Goal: Understand process/instructions

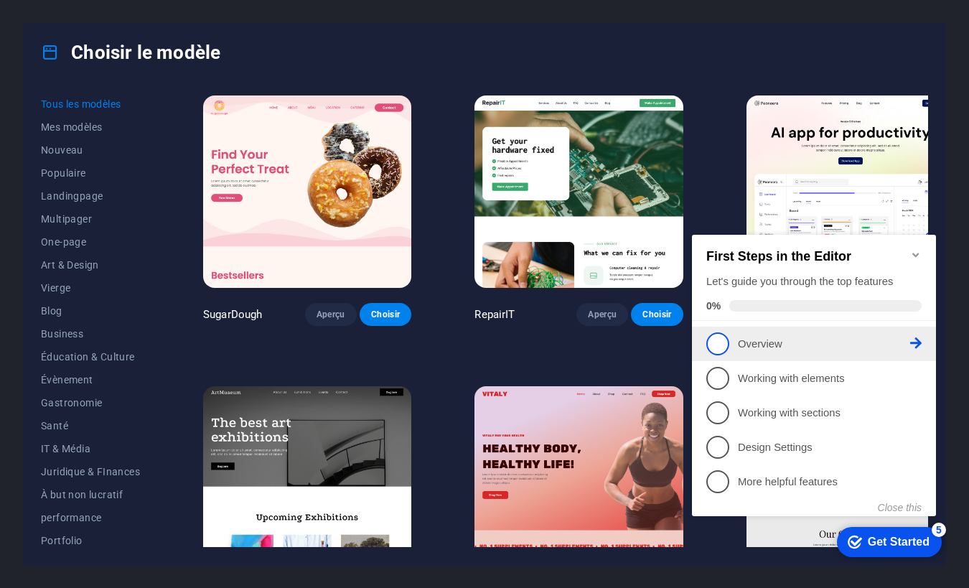
click at [758, 339] on p "Overview - incomplete" at bounding box center [824, 344] width 172 height 15
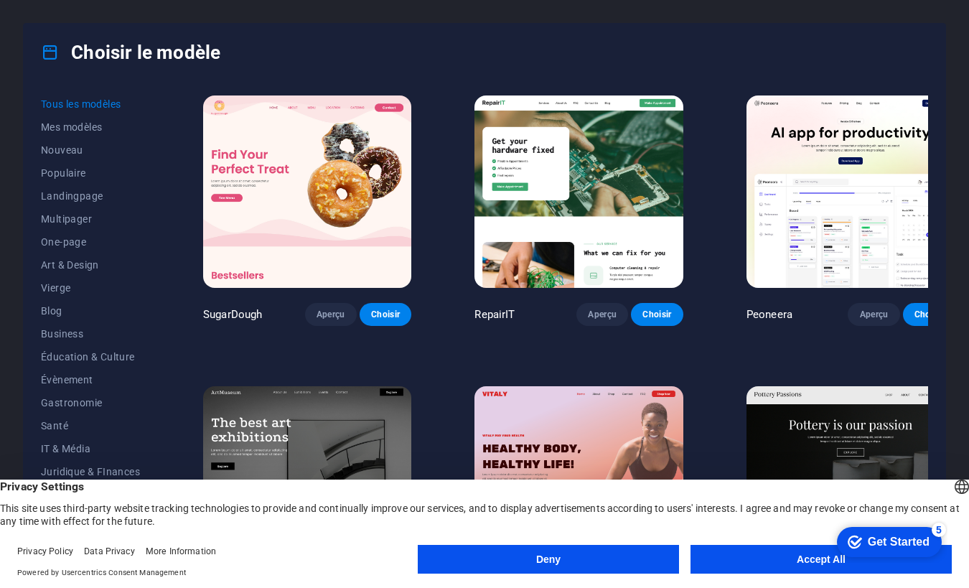
click at [759, 559] on button "Accept All" at bounding box center [820, 559] width 261 height 29
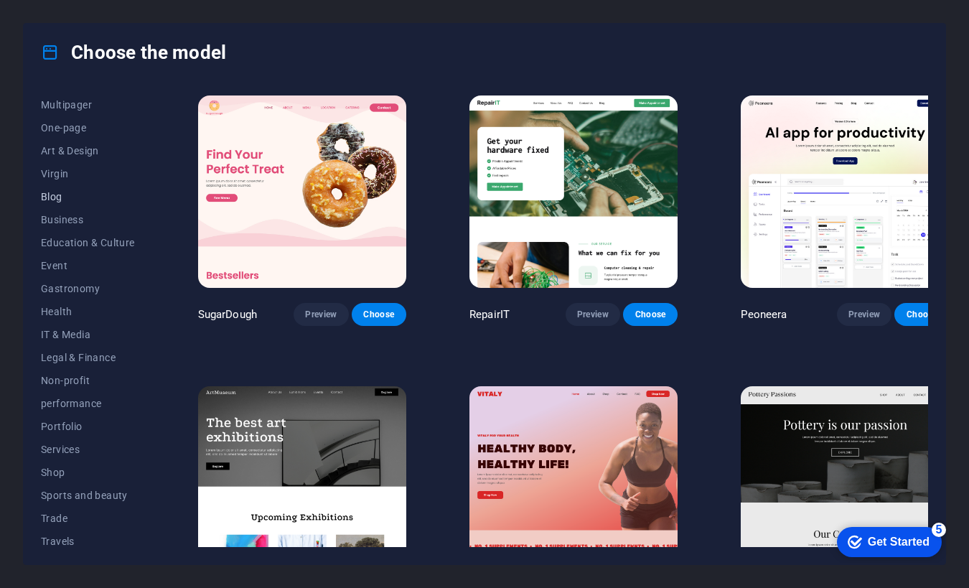
scroll to position [143, 0]
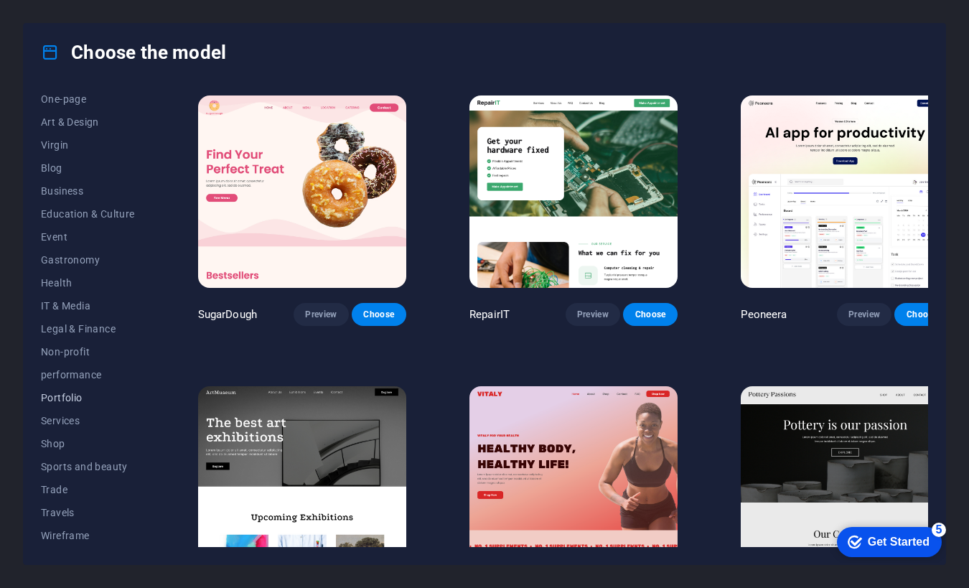
click at [62, 393] on font "Portfolio" at bounding box center [62, 397] width 42 height 11
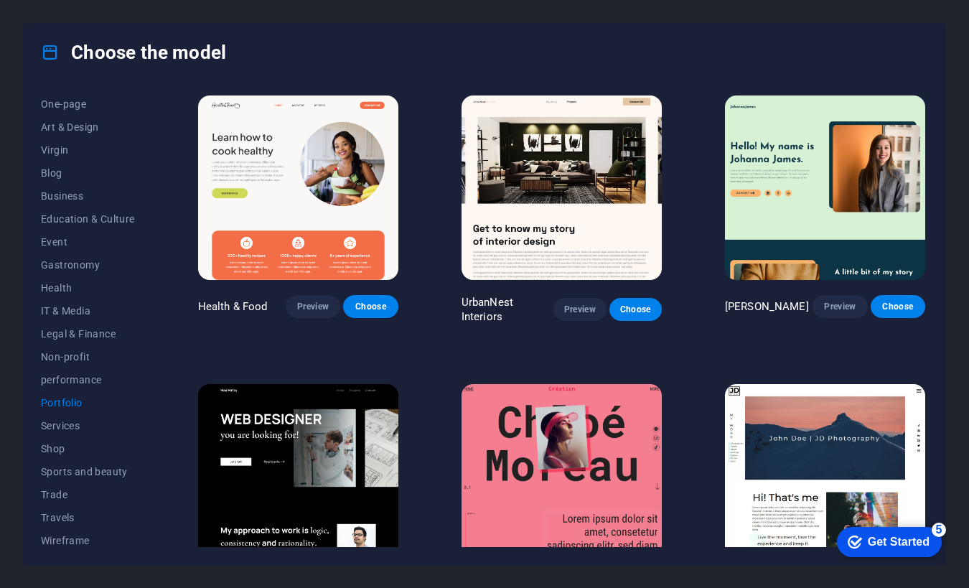
click at [60, 401] on font "Portfolio" at bounding box center [62, 402] width 42 height 11
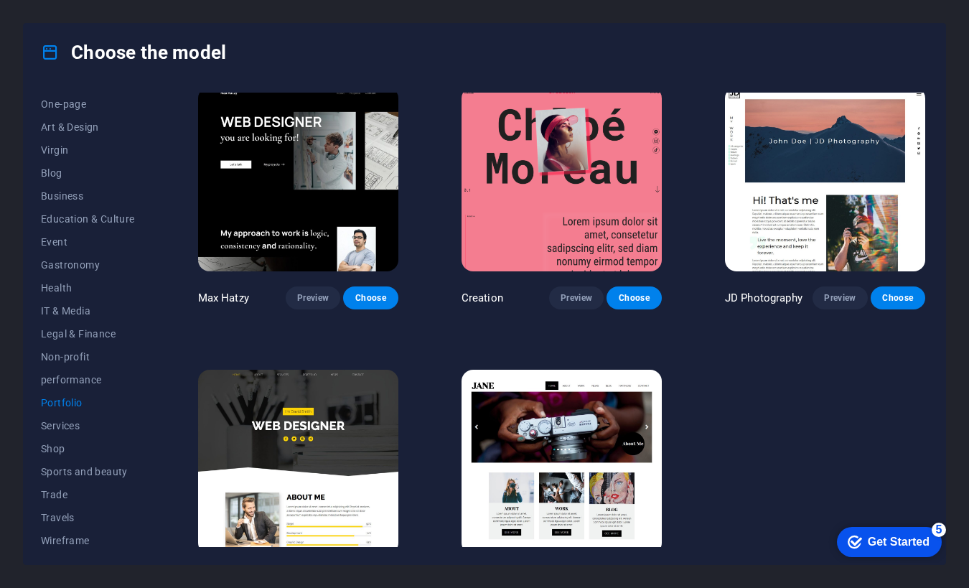
scroll to position [338, 0]
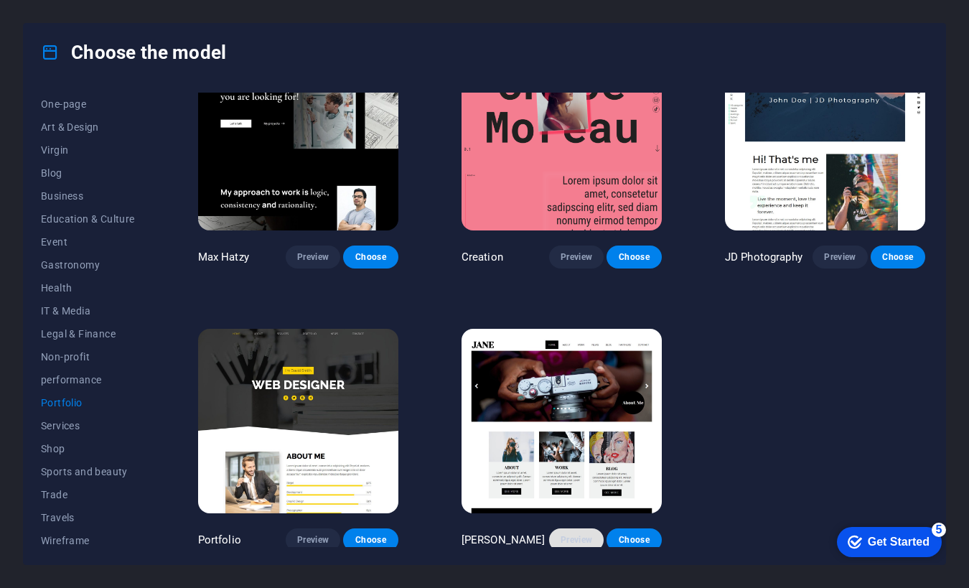
click at [574, 536] on font "Preview" at bounding box center [576, 540] width 32 height 10
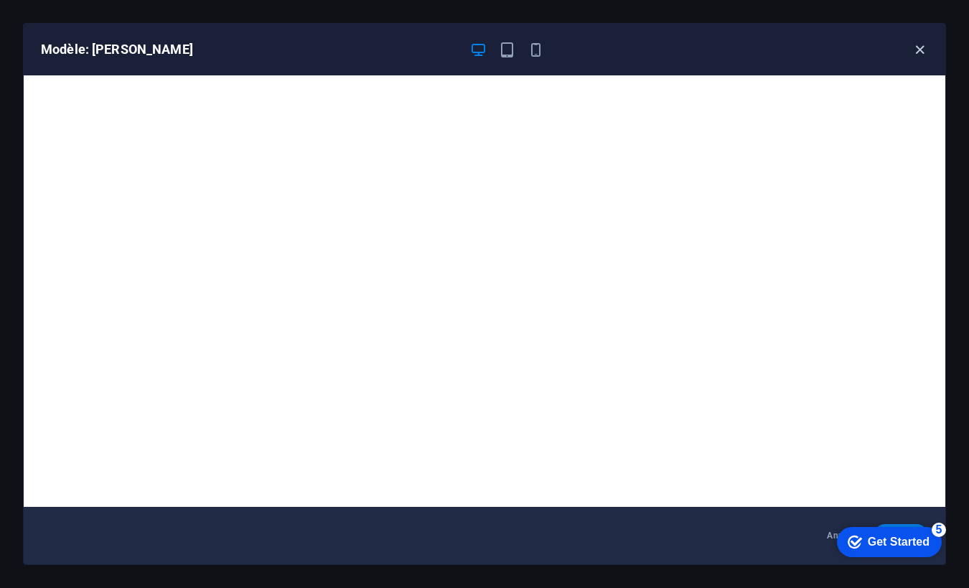
click at [920, 50] on icon "button" at bounding box center [919, 50] width 17 height 17
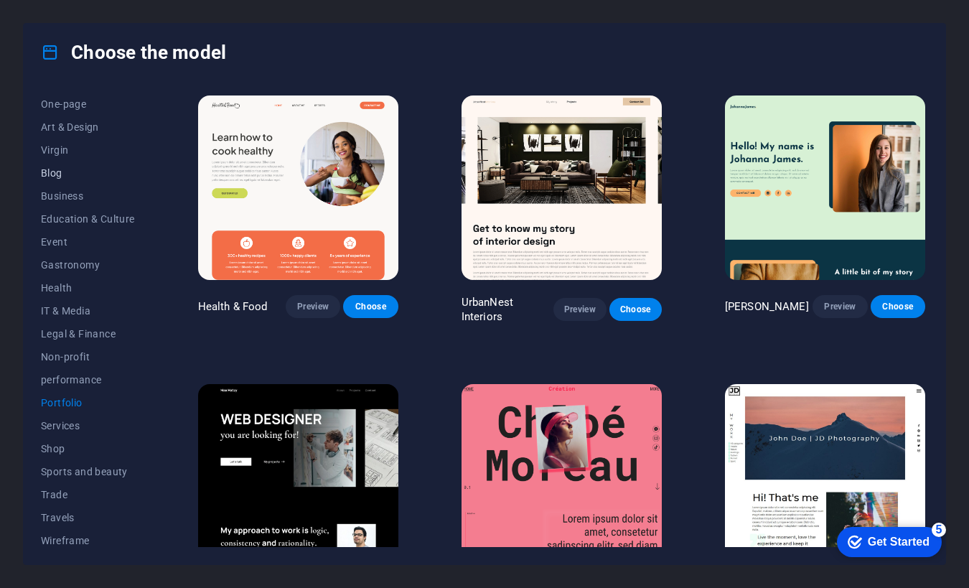
scroll to position [143, 0]
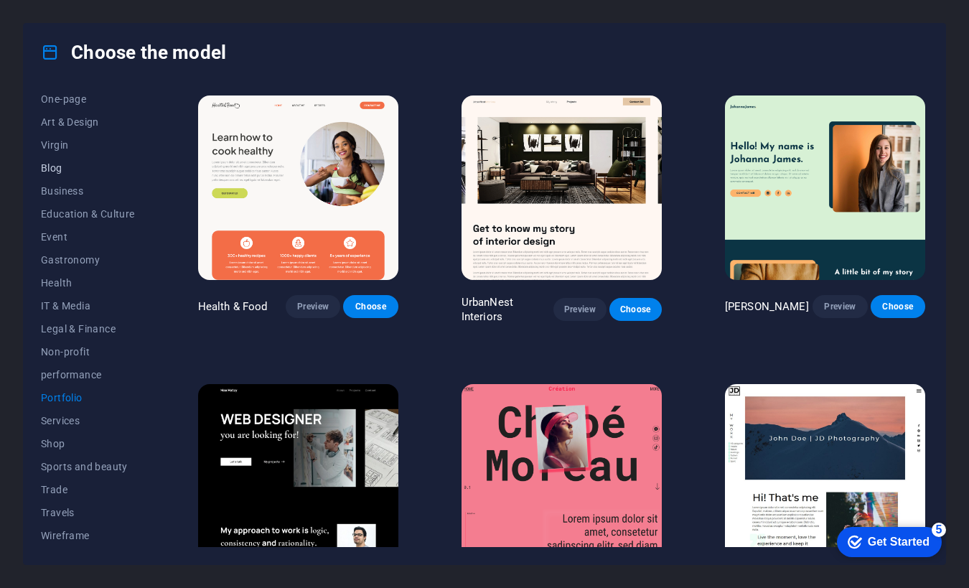
click at [52, 169] on font "Blog" at bounding box center [52, 167] width 22 height 11
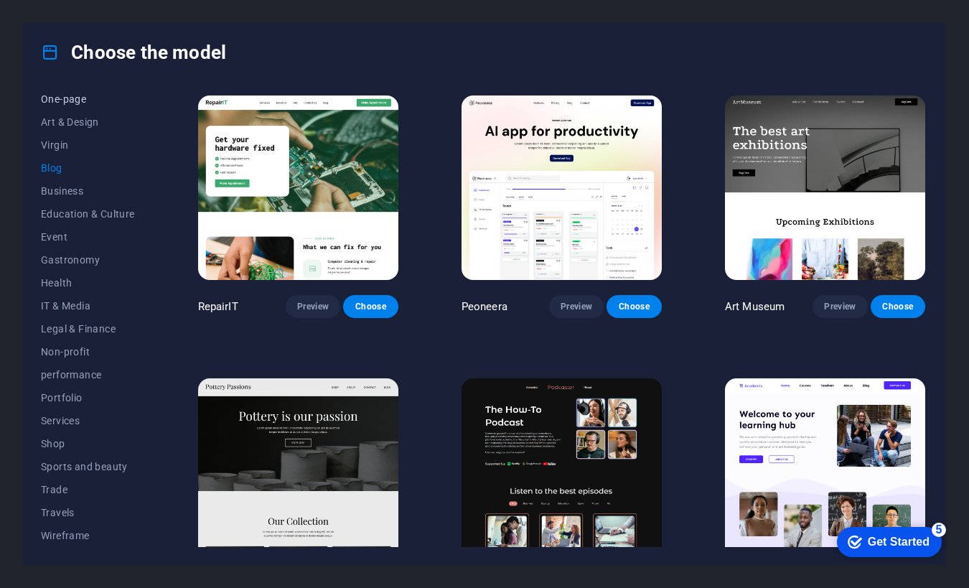
click at [57, 94] on font "One-page" at bounding box center [63, 98] width 45 height 11
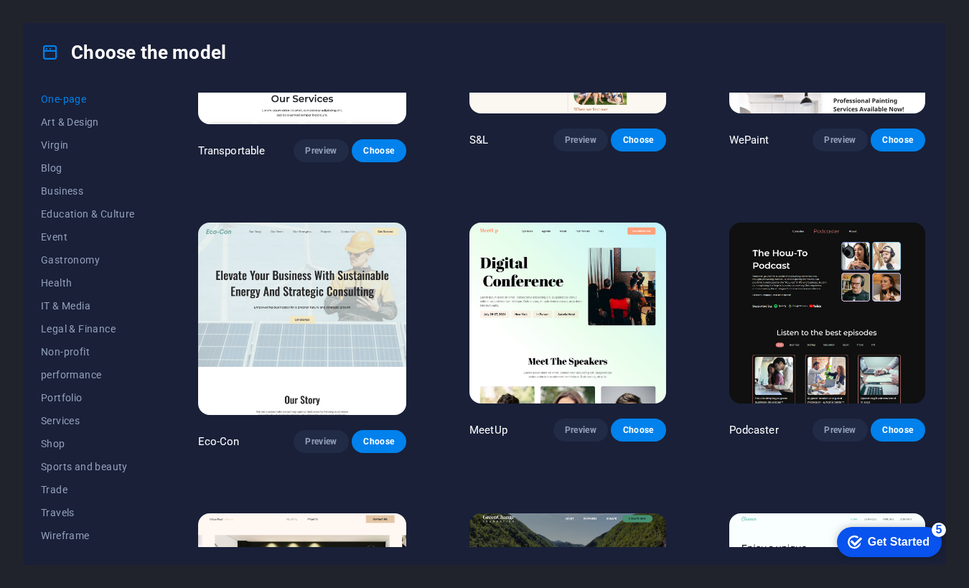
scroll to position [0, 0]
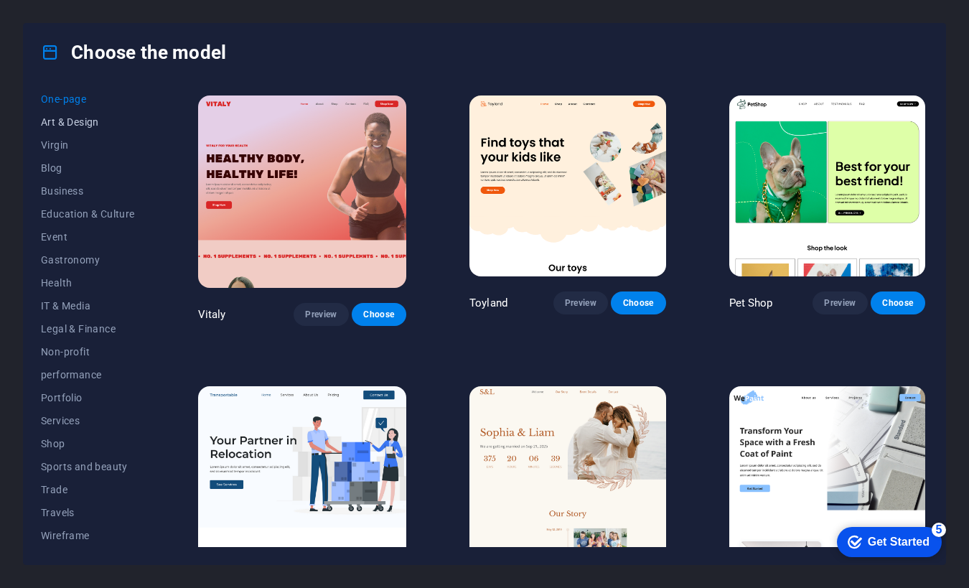
click at [83, 124] on font "Art & Design" at bounding box center [70, 121] width 58 height 11
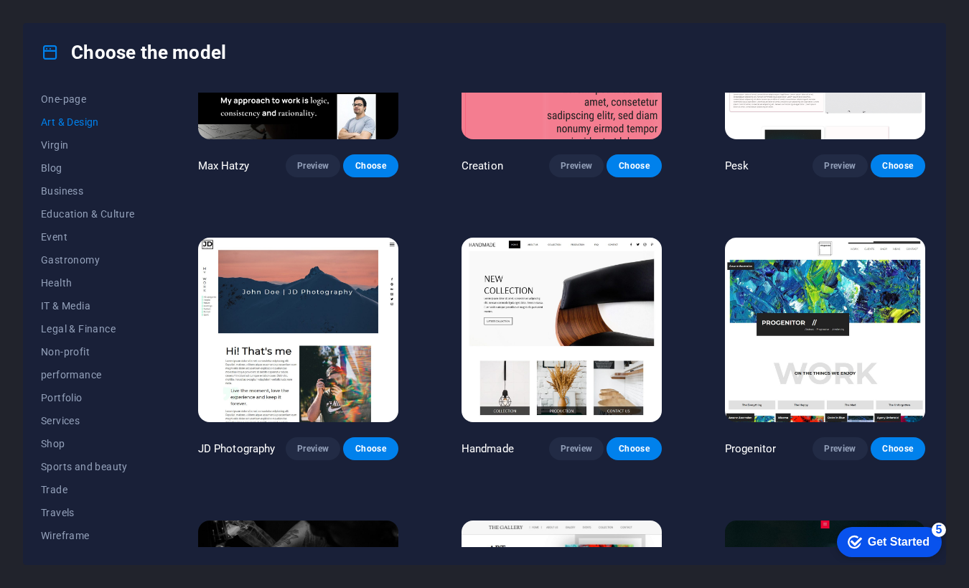
scroll to position [144, 0]
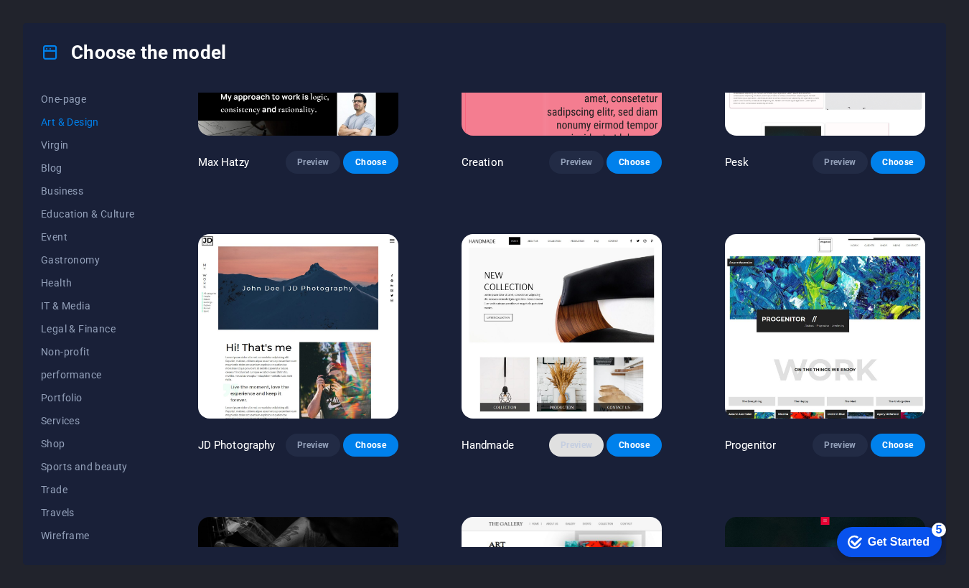
click at [575, 440] on font "Preview" at bounding box center [576, 445] width 32 height 10
